Goal: Information Seeking & Learning: Learn about a topic

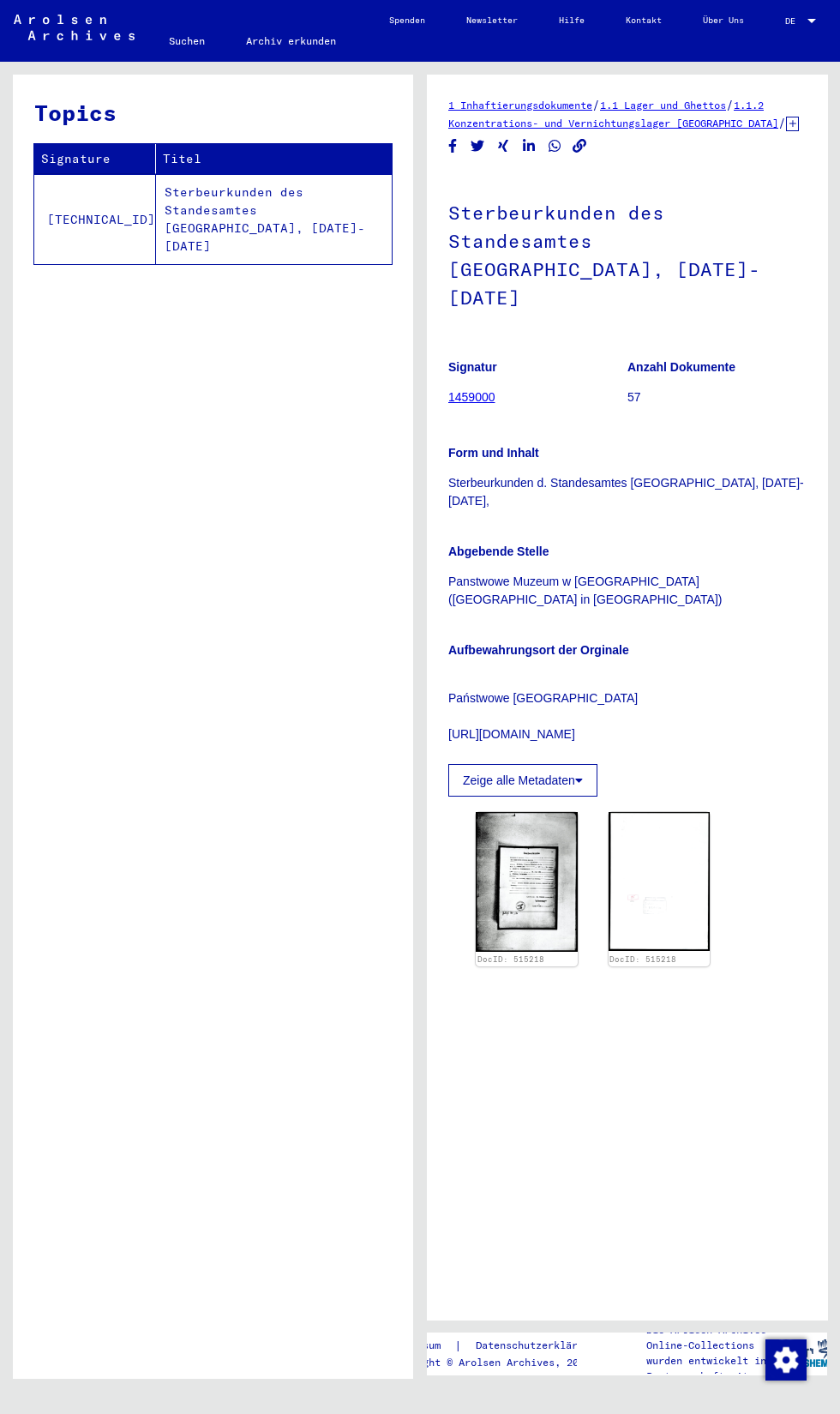
click at [521, 939] on img at bounding box center [527, 881] width 102 height 139
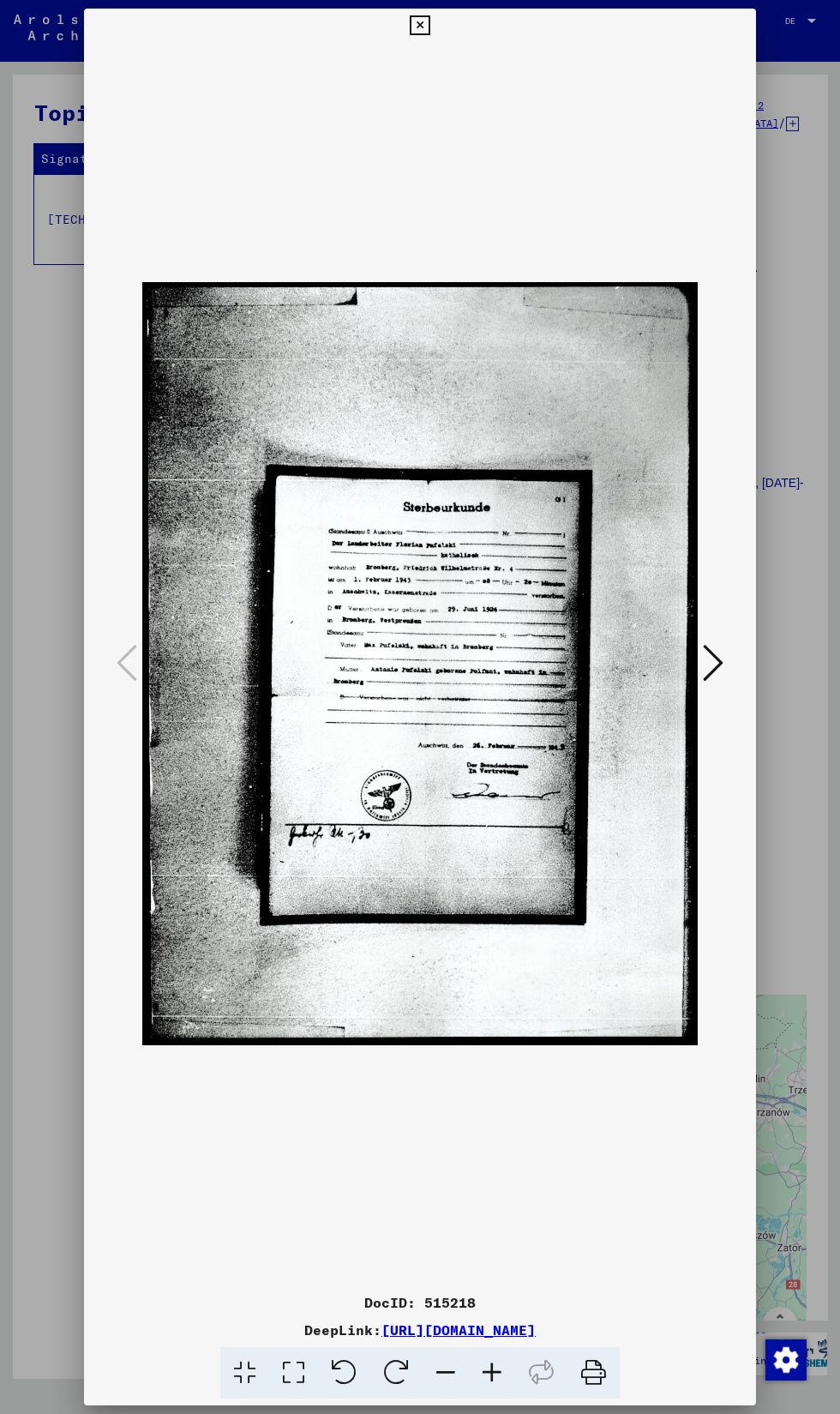
click at [530, 924] on img at bounding box center [420, 663] width 556 height 1243
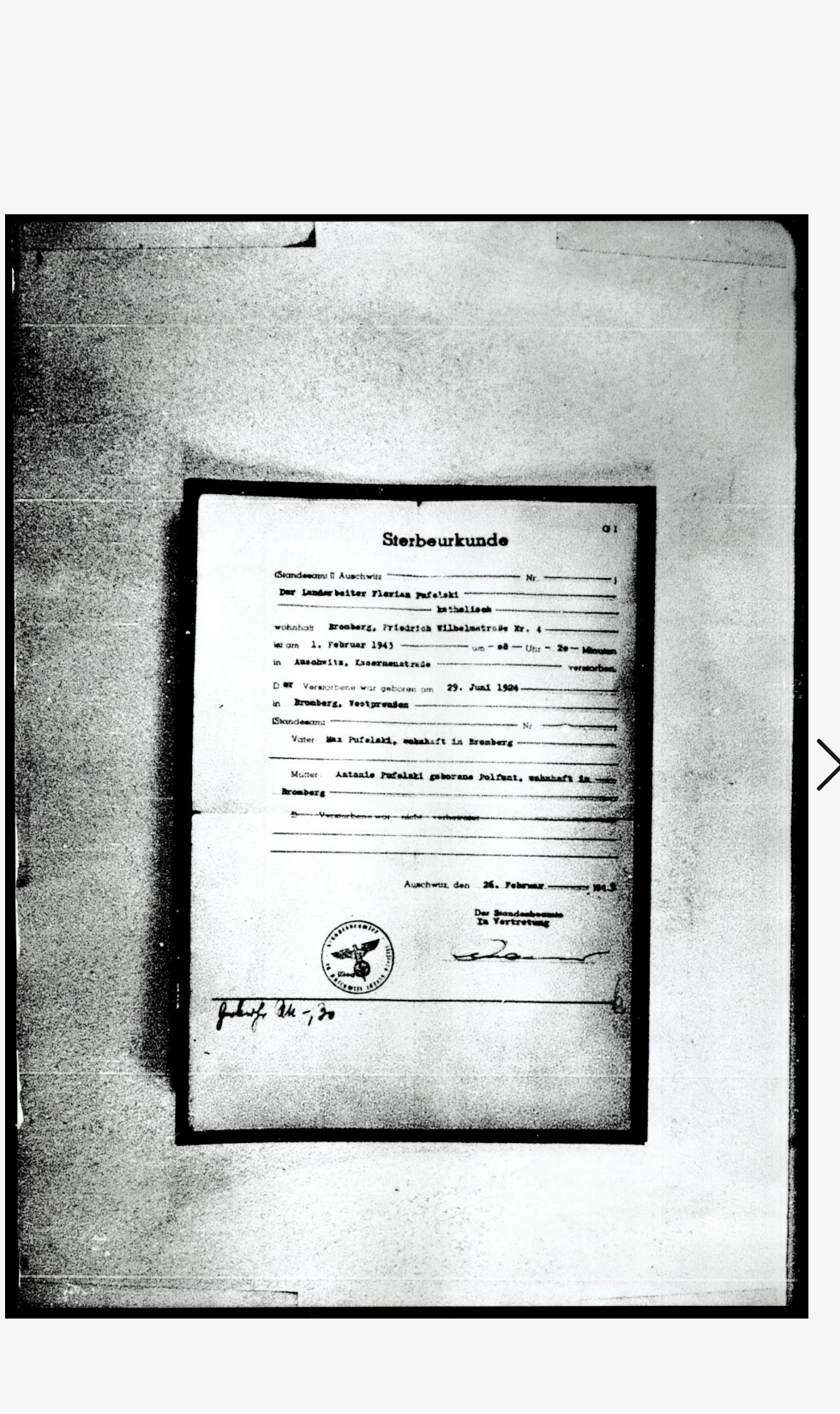
click at [607, 231] on img at bounding box center [420, 663] width 556 height 1243
click at [593, 402] on img at bounding box center [420, 663] width 556 height 1243
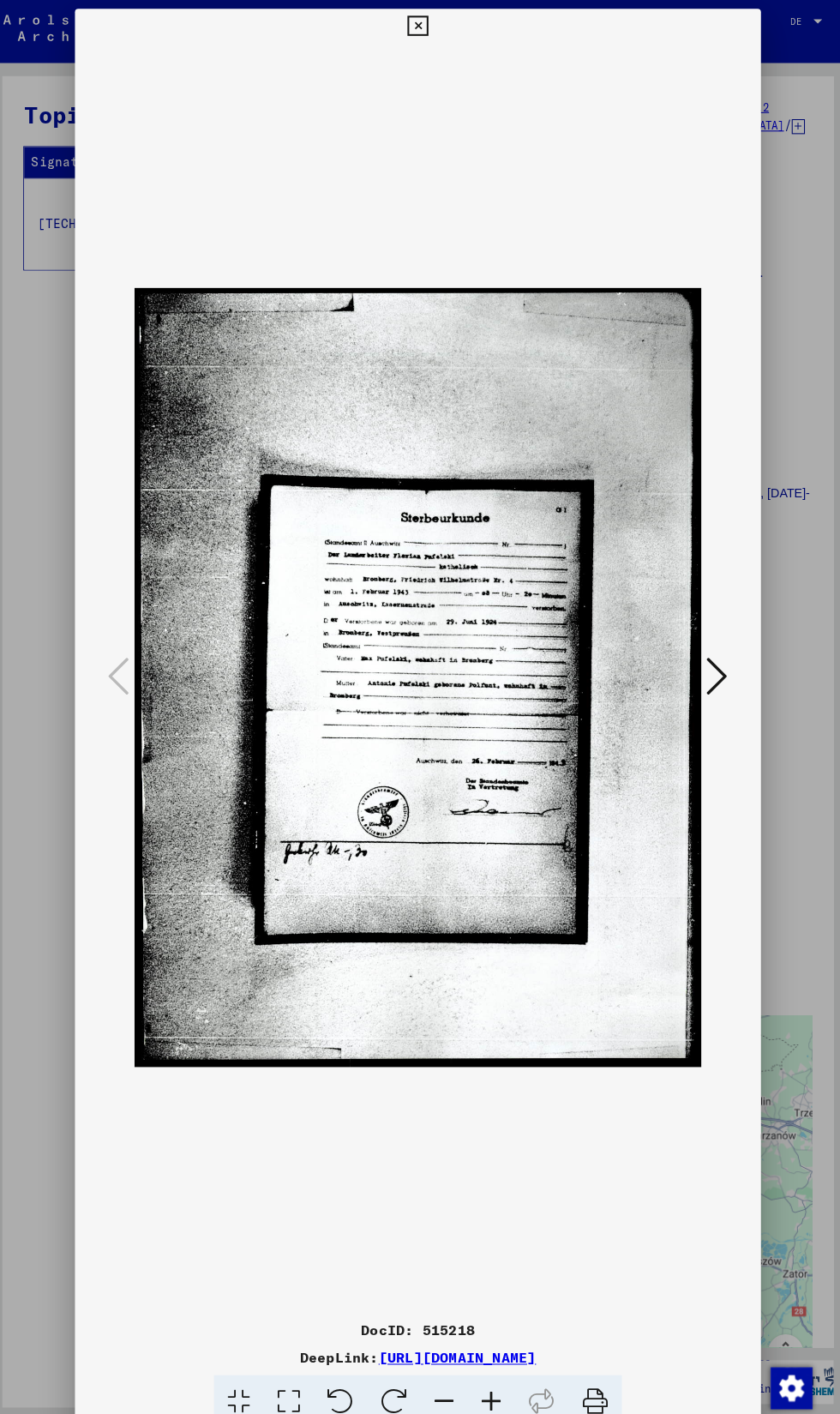
click at [423, 22] on icon at bounding box center [420, 25] width 20 height 20
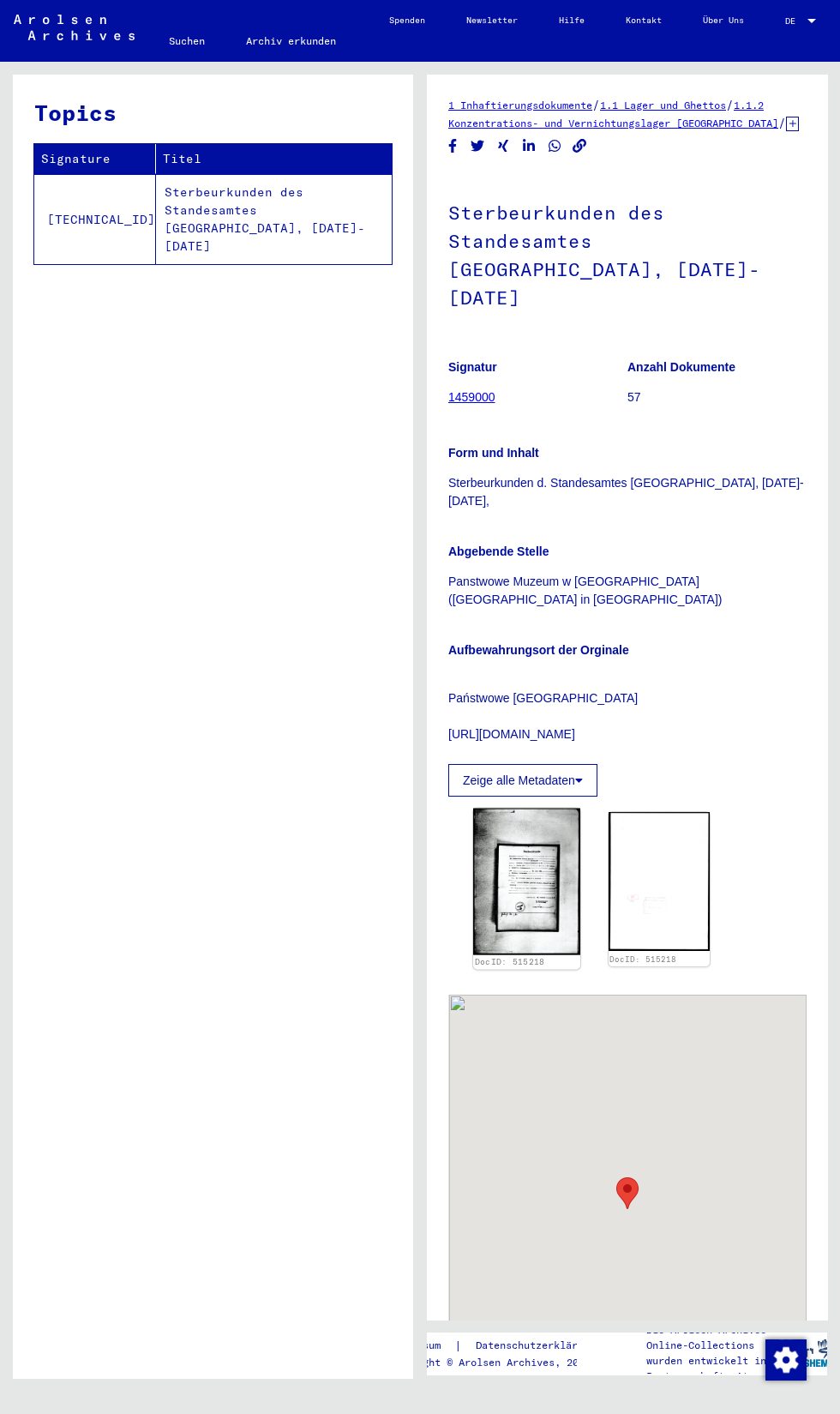
click at [537, 939] on img at bounding box center [527, 882] width 107 height 147
